Goal: Information Seeking & Learning: Learn about a topic

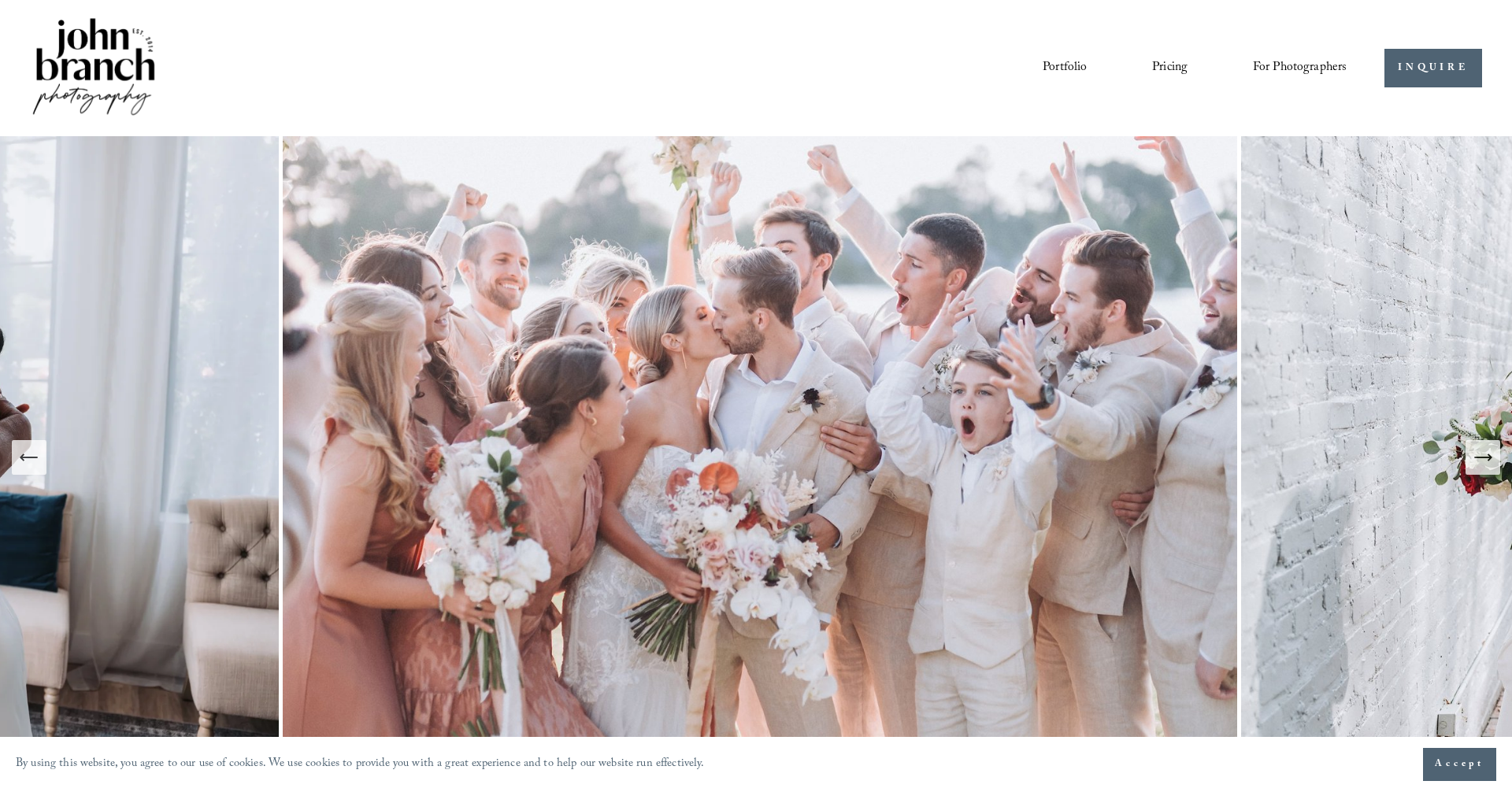
click at [1066, 68] on link "Portfolio" at bounding box center [1064, 69] width 44 height 27
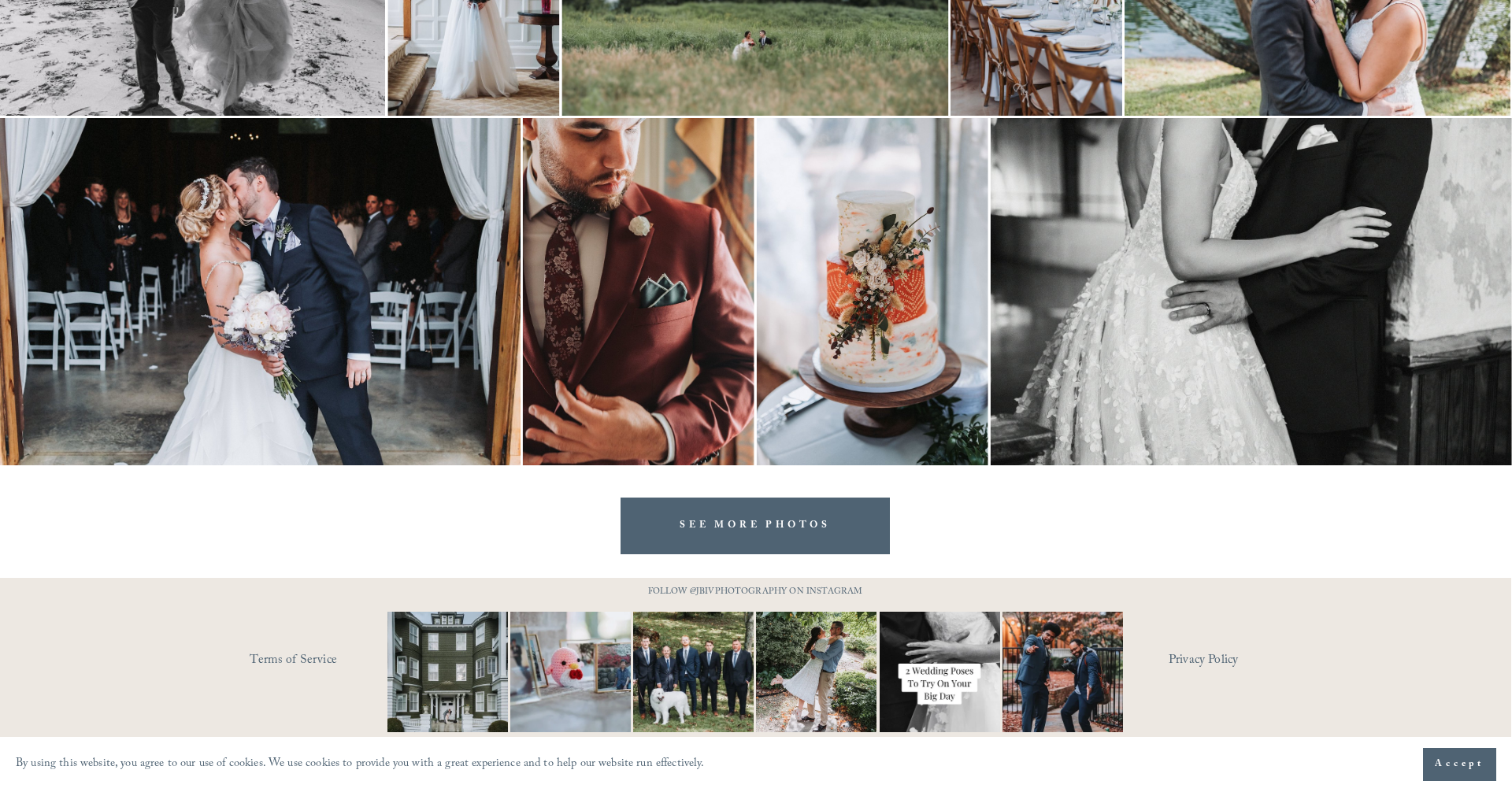
scroll to position [3131, 1]
click at [861, 518] on link "SEE MORE PHOTOS" at bounding box center [755, 526] width 269 height 56
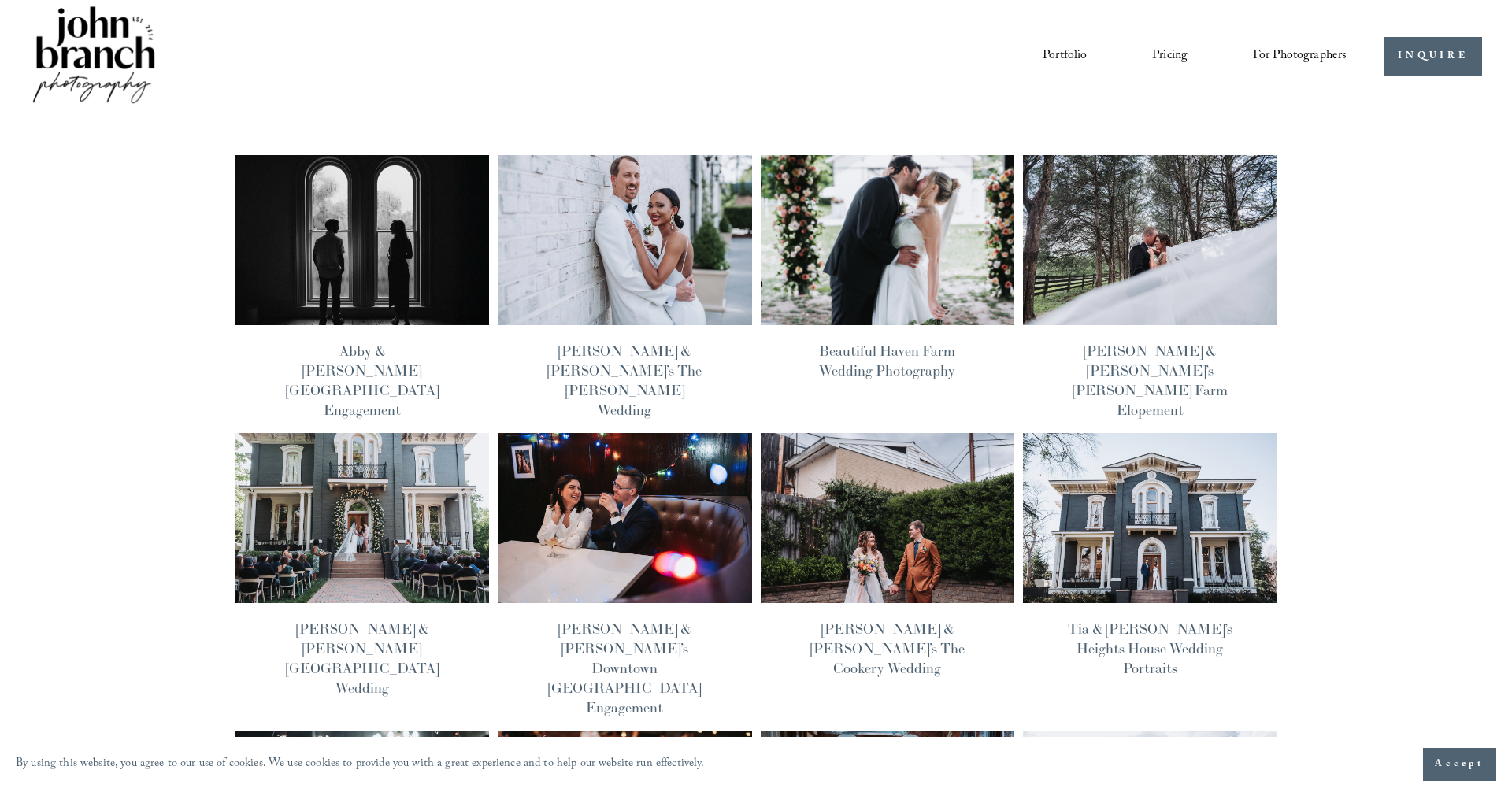
scroll to position [42, 0]
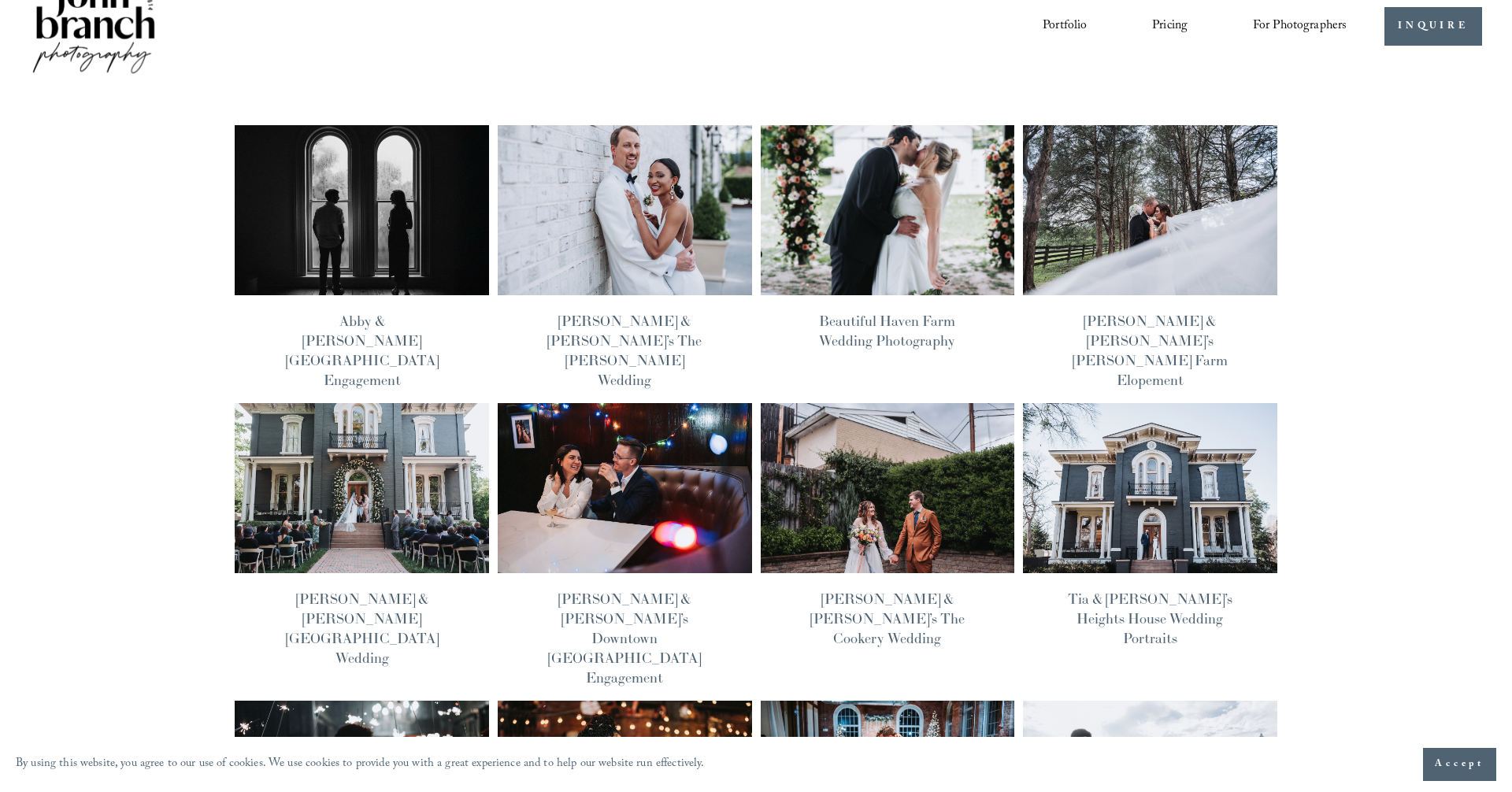
click at [405, 199] on img at bounding box center [362, 210] width 257 height 172
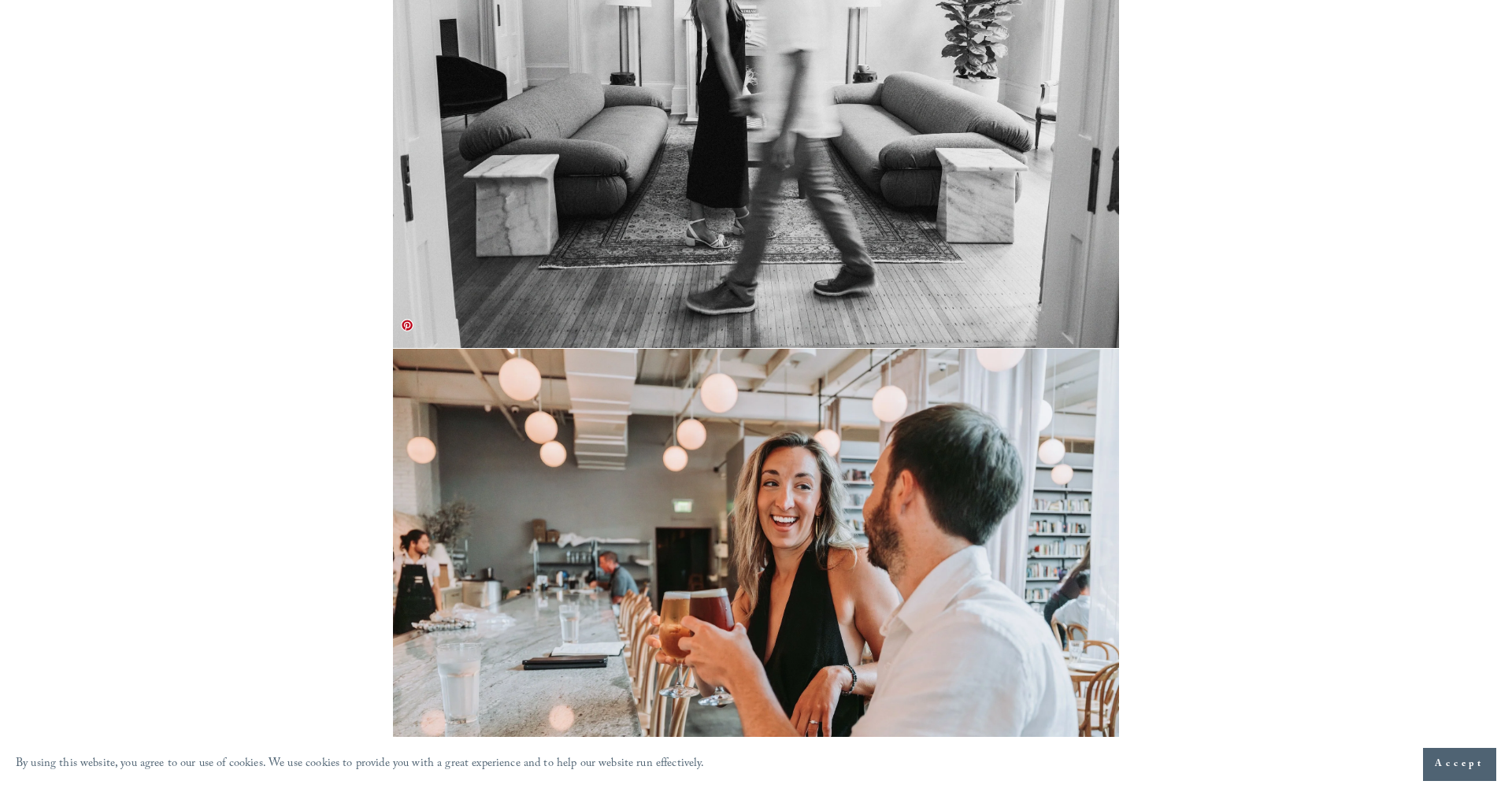
scroll to position [7107, 0]
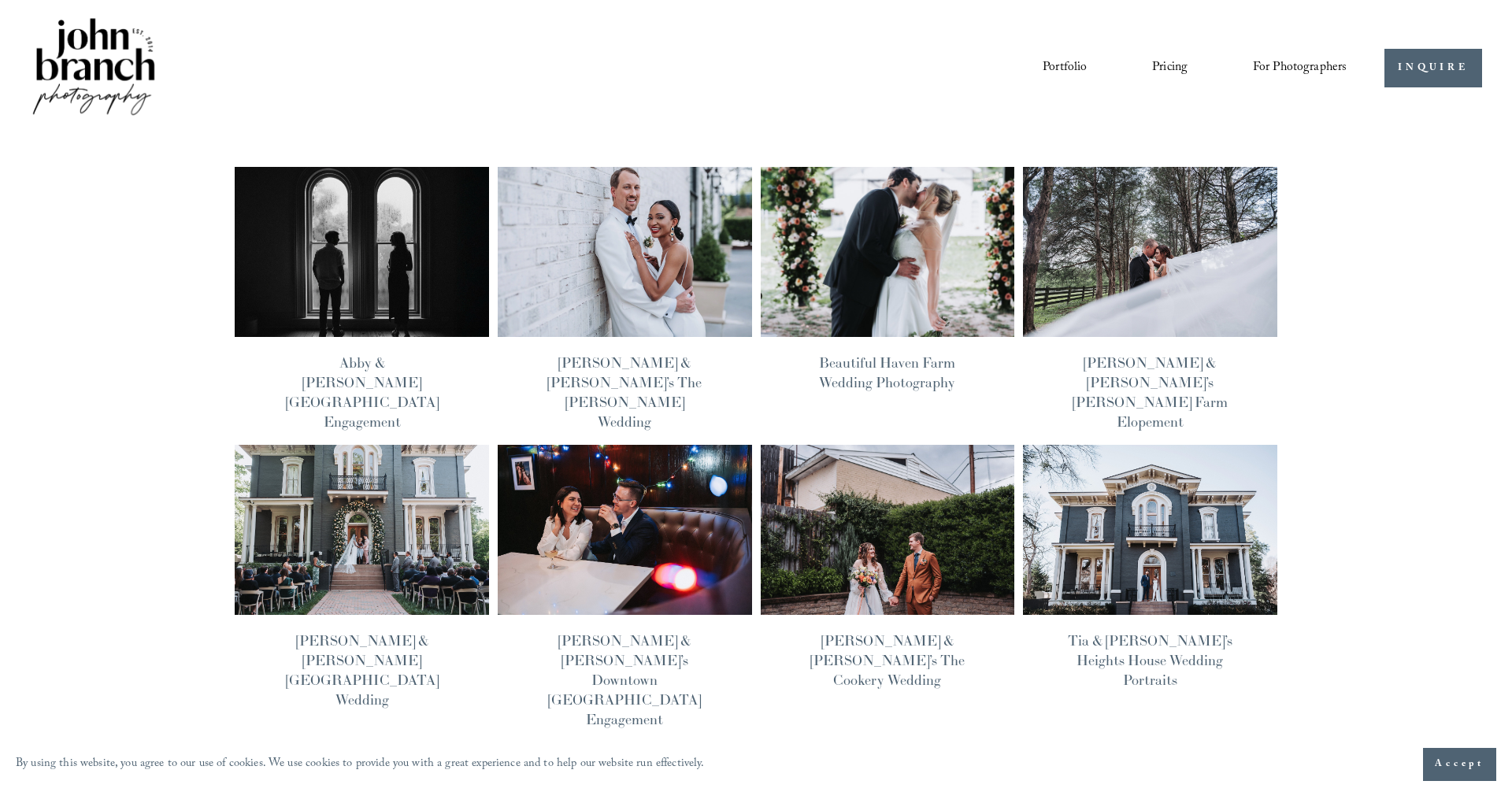
scroll to position [42, 0]
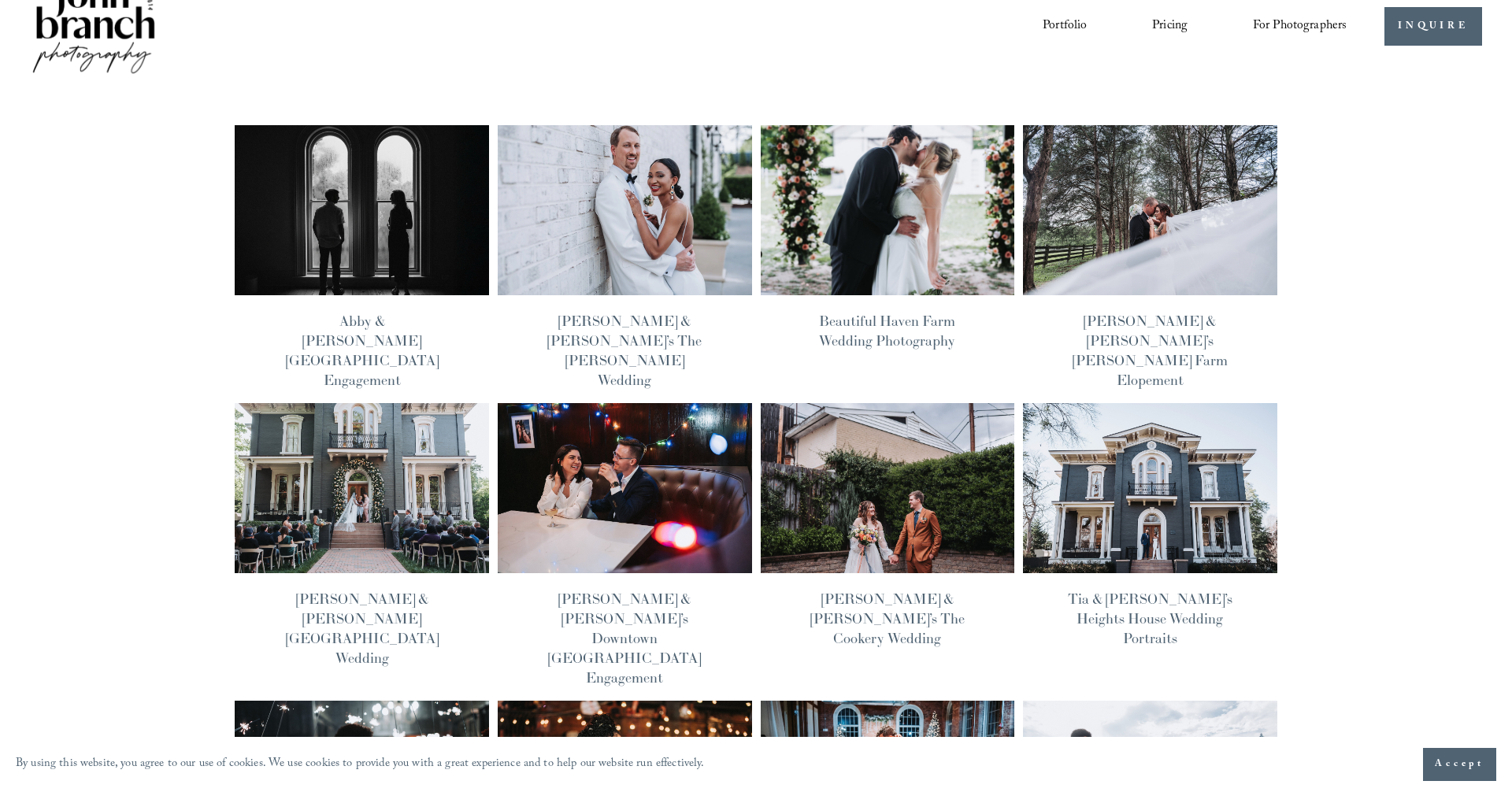
click at [641, 221] on img at bounding box center [625, 210] width 257 height 172
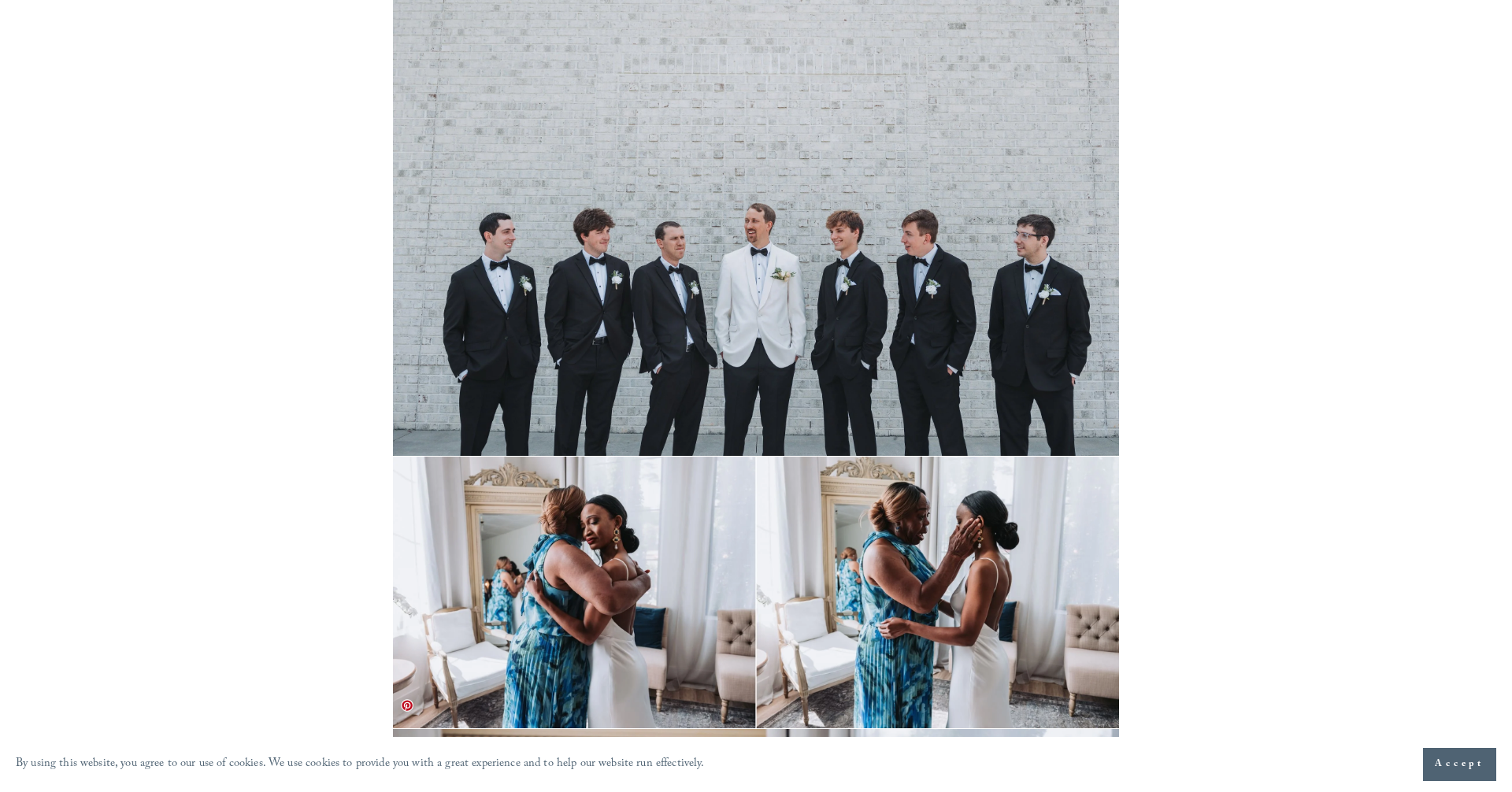
scroll to position [3880, 0]
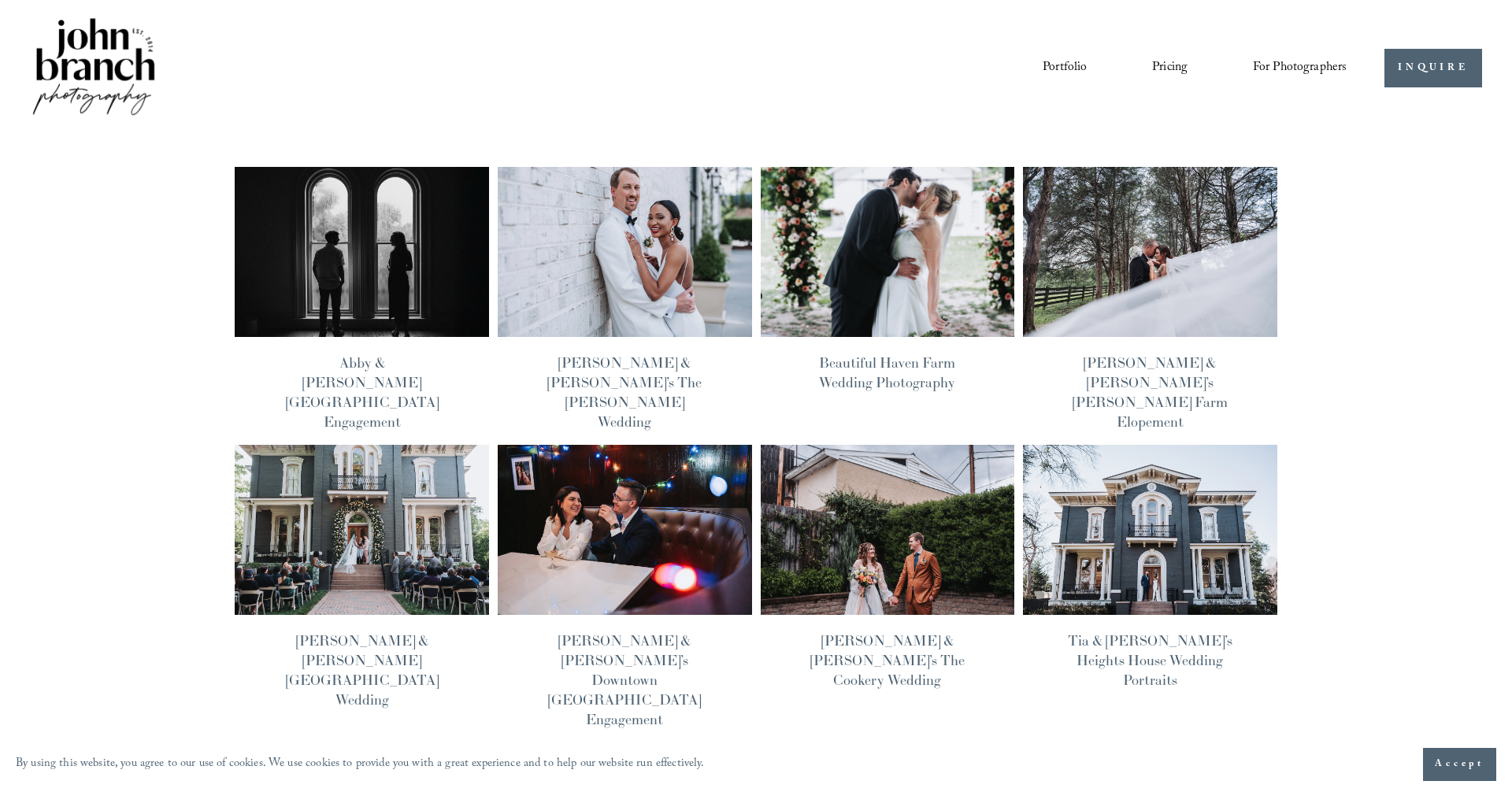
scroll to position [42, 0]
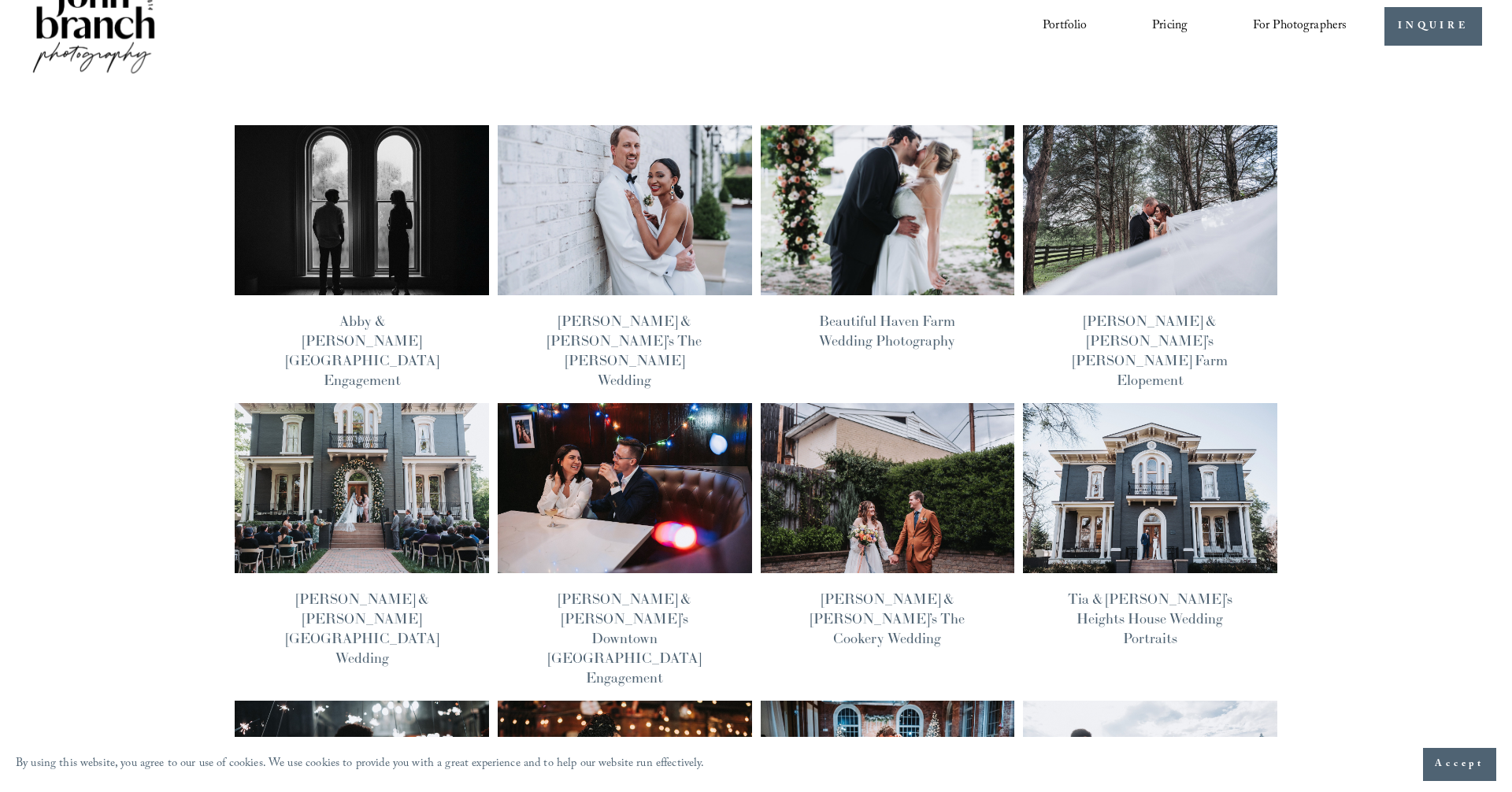
click at [630, 214] on img at bounding box center [625, 210] width 257 height 172
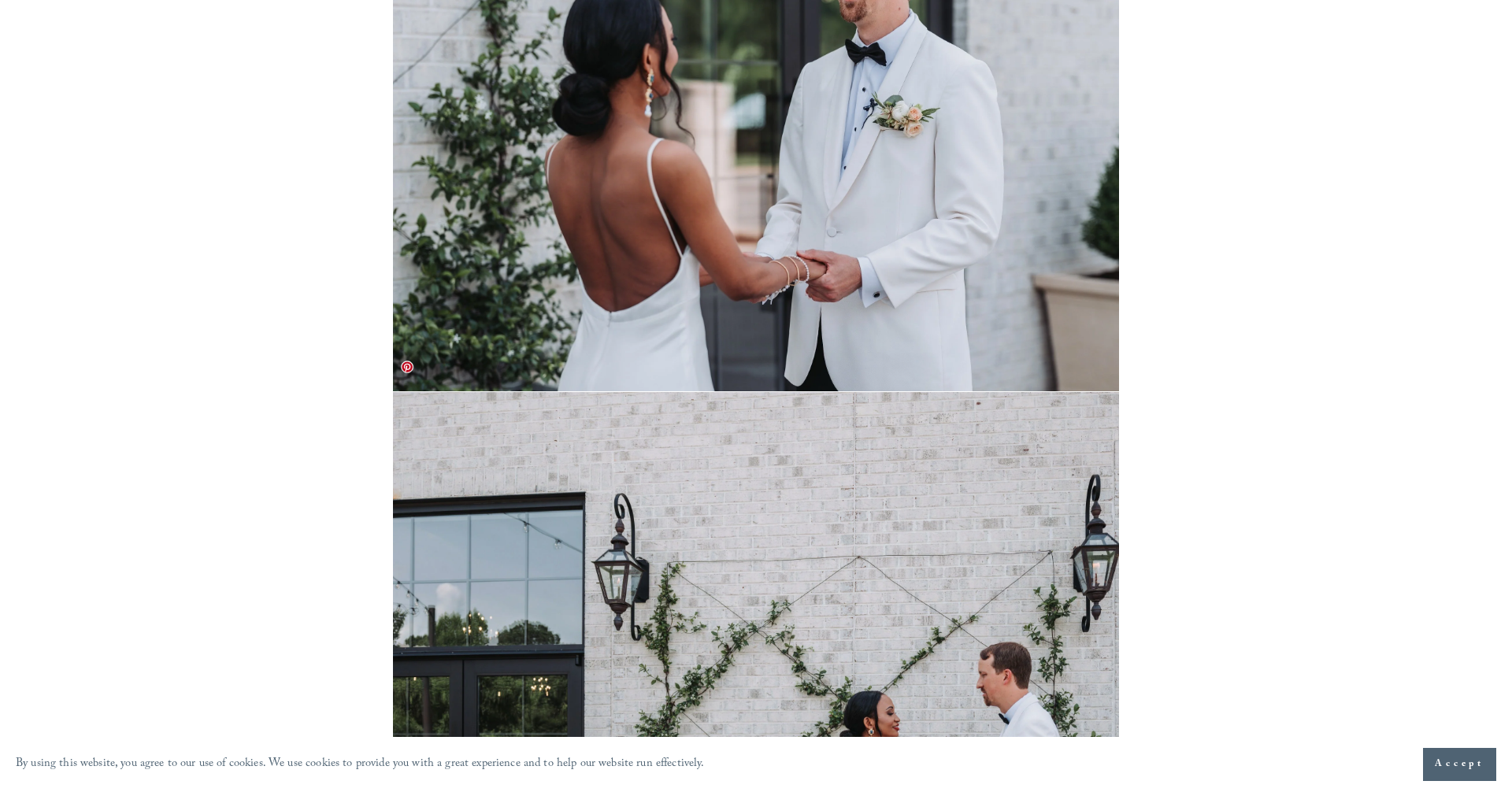
scroll to position [9331, 0]
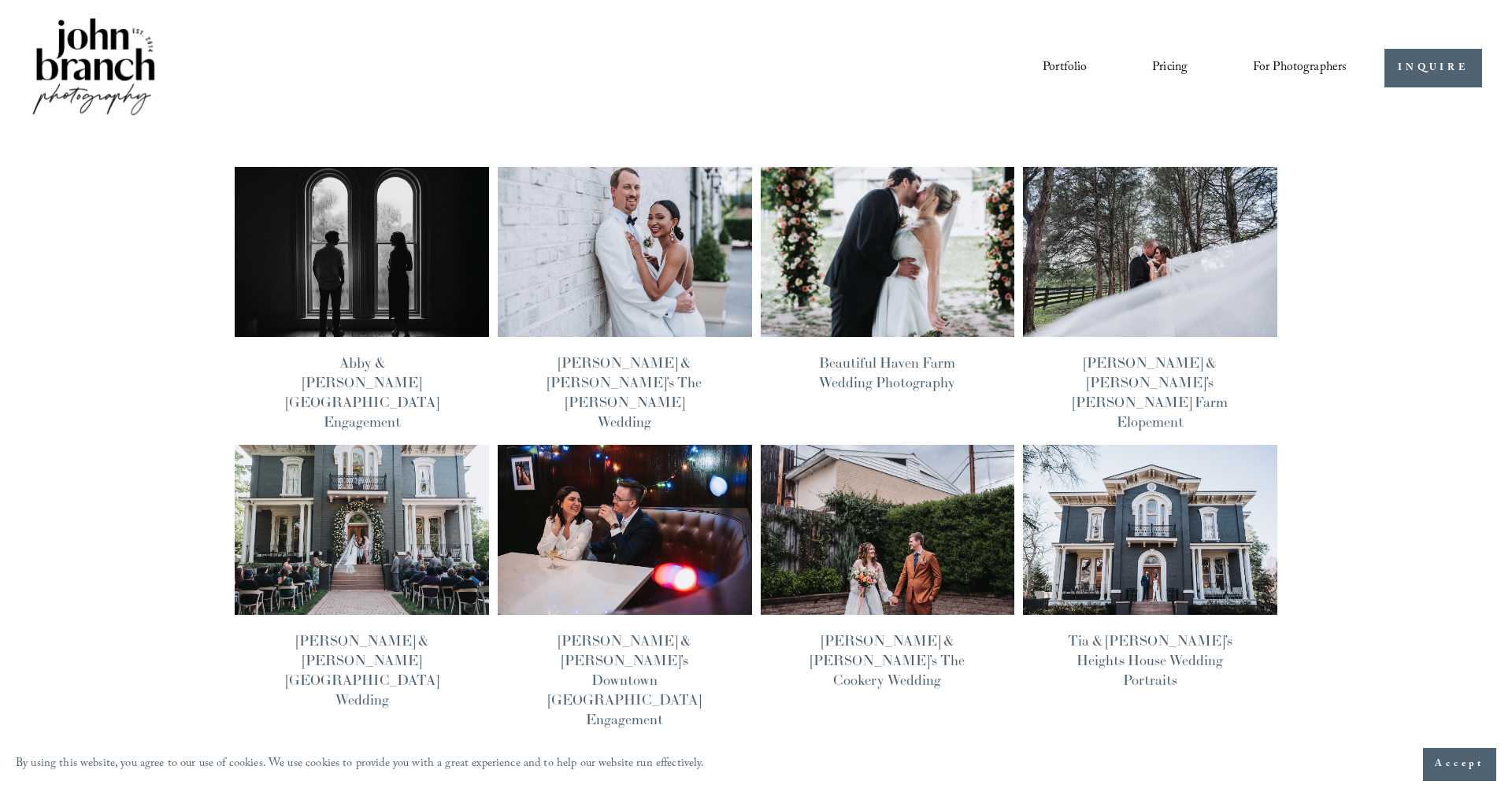
click at [1159, 67] on link "Pricing" at bounding box center [1170, 69] width 36 height 27
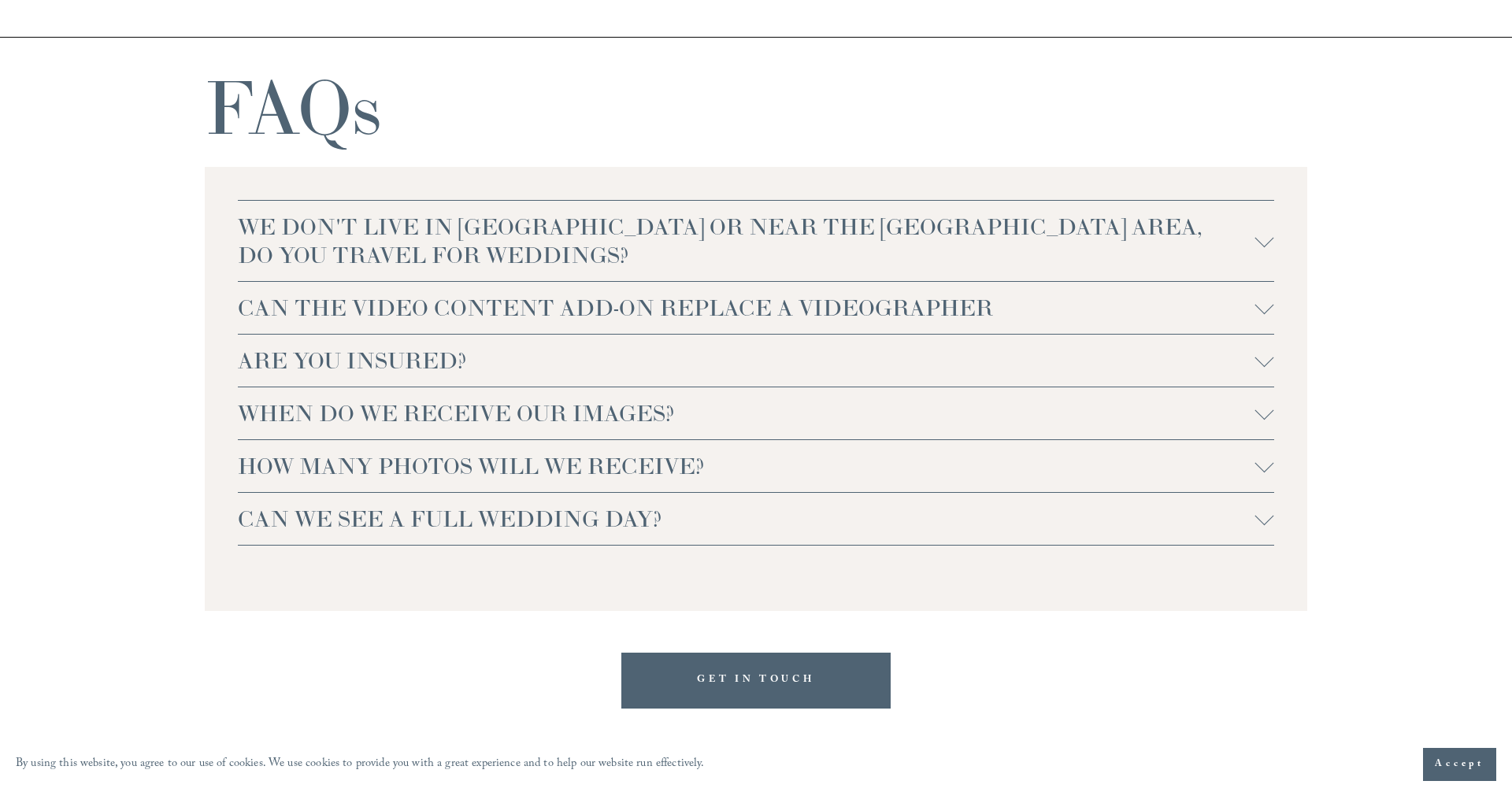
scroll to position [3401, 0]
click at [1271, 247] on div at bounding box center [1264, 241] width 19 height 19
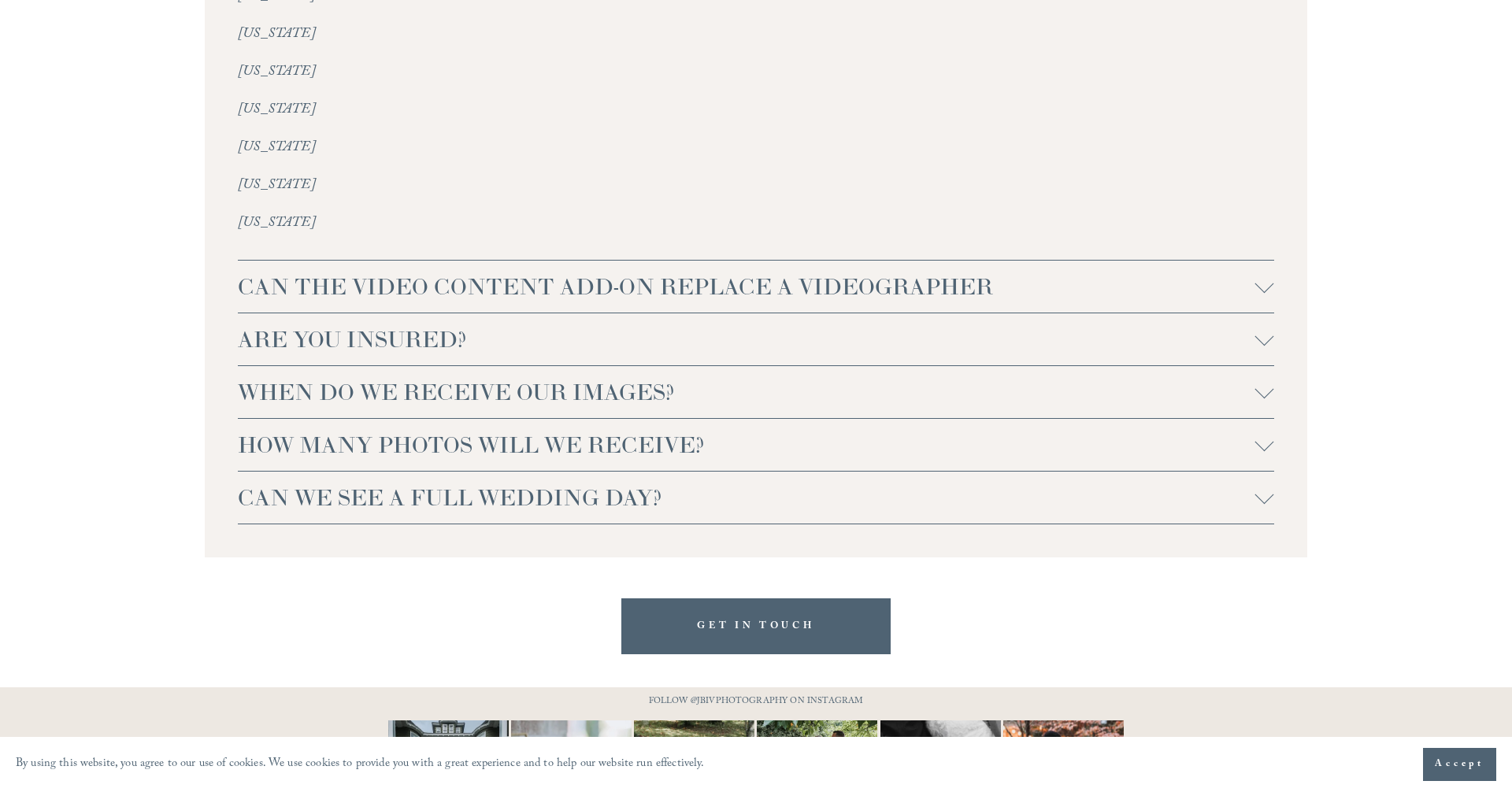
scroll to position [3840, 0]
click at [1259, 277] on div at bounding box center [1264, 286] width 19 height 19
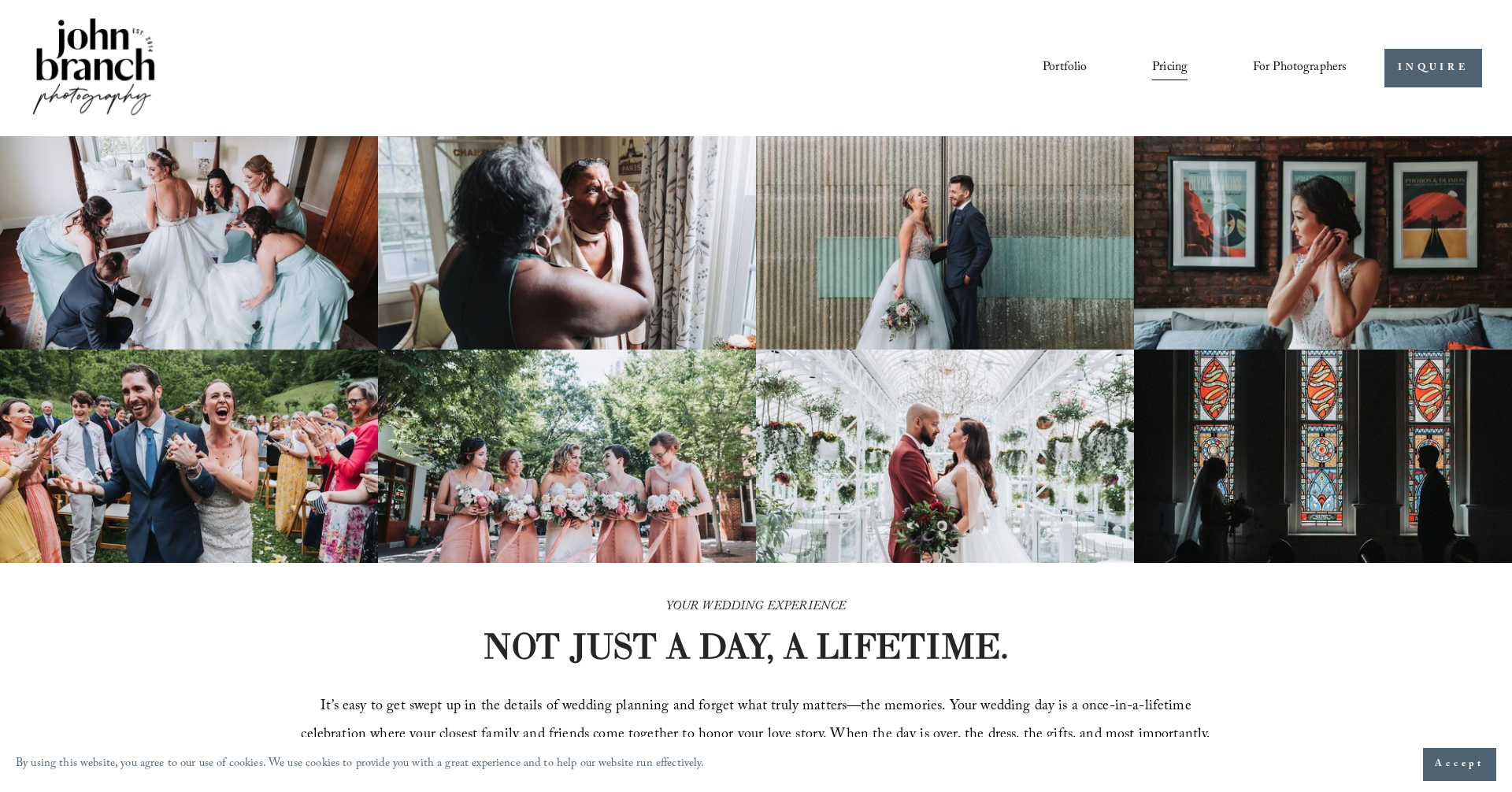
scroll to position [0, 0]
click at [1065, 65] on link "Portfolio" at bounding box center [1064, 69] width 44 height 27
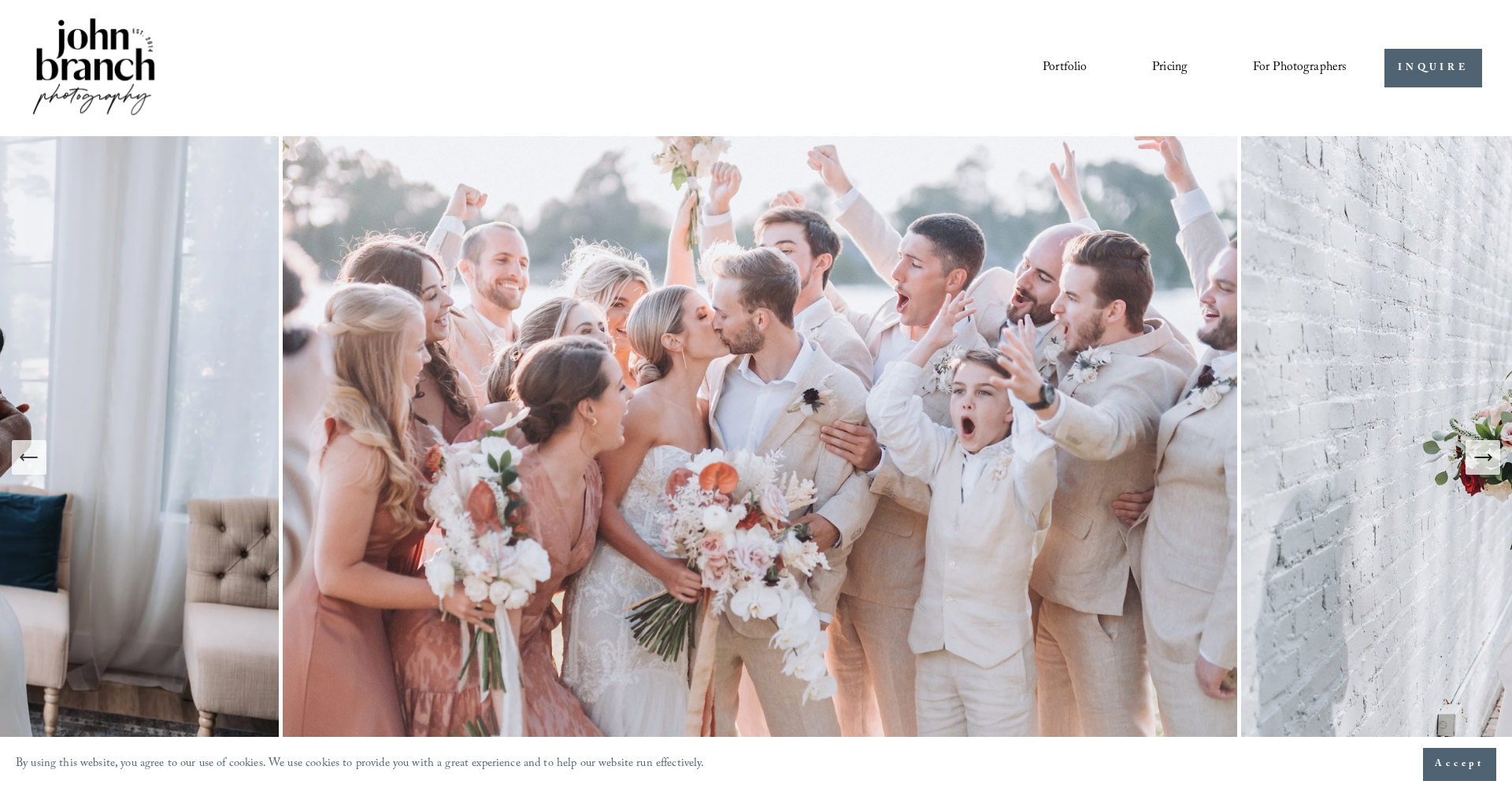
click at [106, 64] on img at bounding box center [94, 68] width 127 height 106
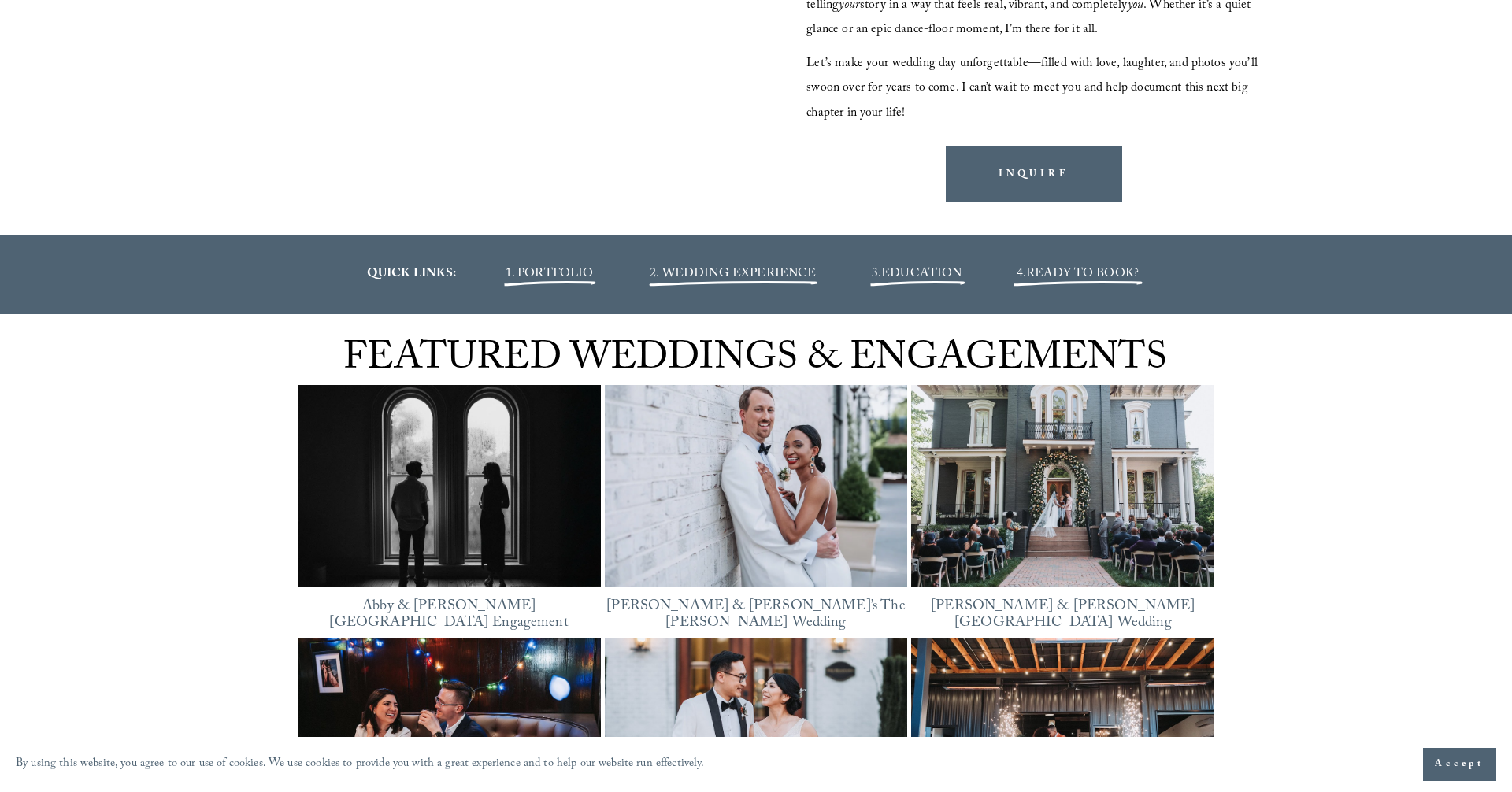
scroll to position [1868, 0]
click at [1093, 275] on span "READY TO BOOK?" at bounding box center [1083, 274] width 112 height 21
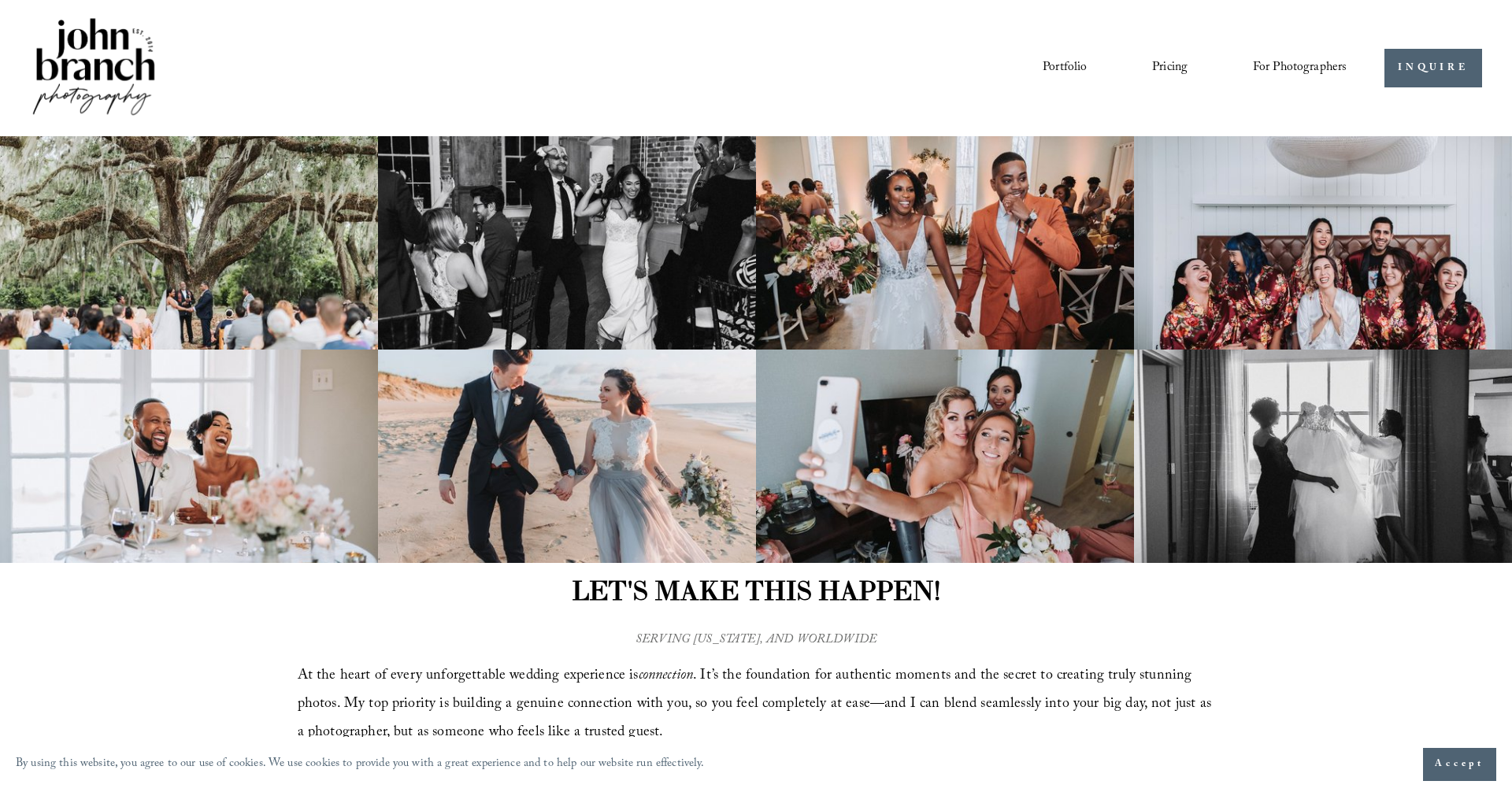
click at [1167, 67] on link "Pricing" at bounding box center [1170, 69] width 36 height 27
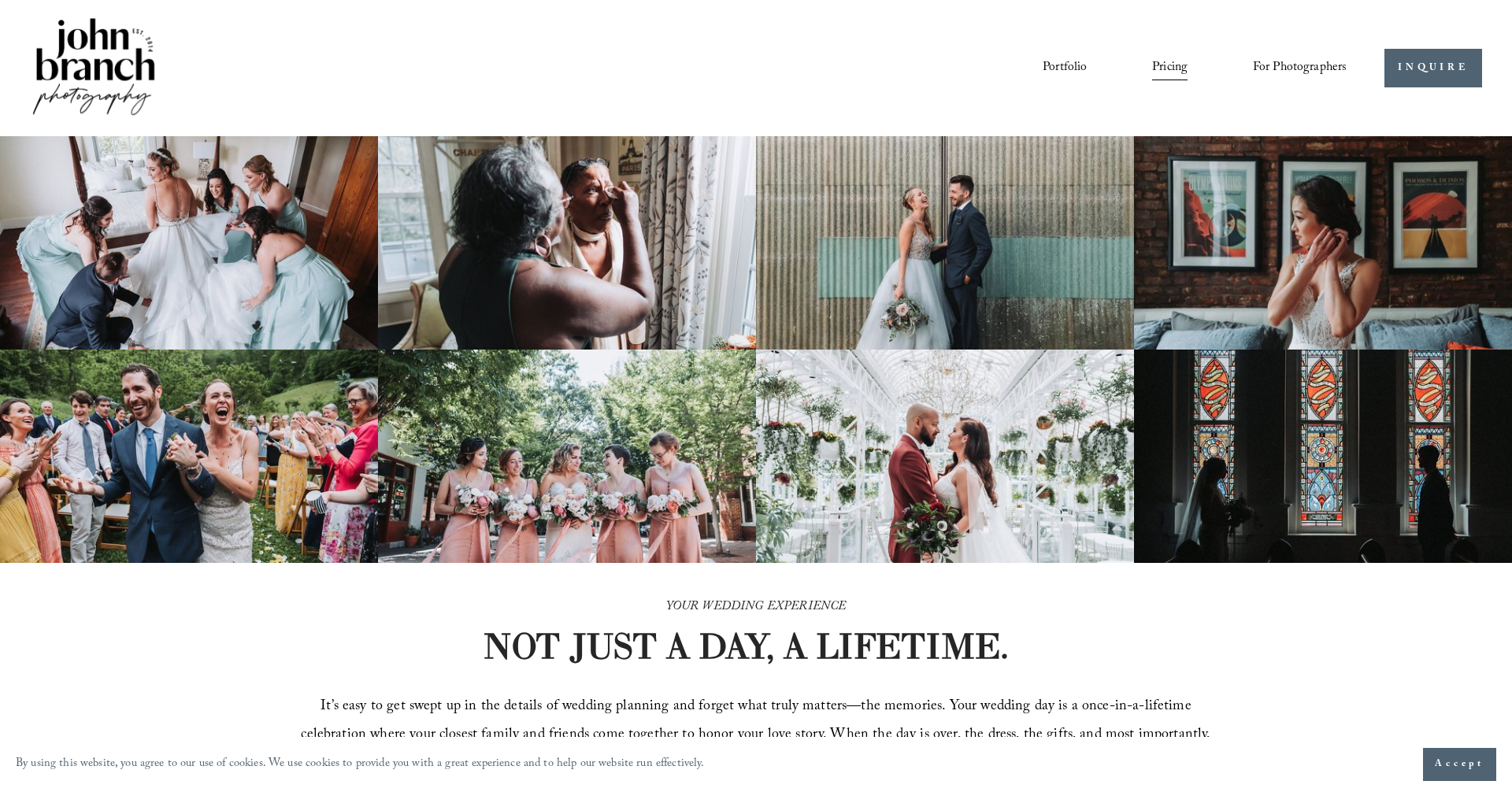
click at [98, 62] on img at bounding box center [94, 68] width 127 height 106
